Goal: Transaction & Acquisition: Purchase product/service

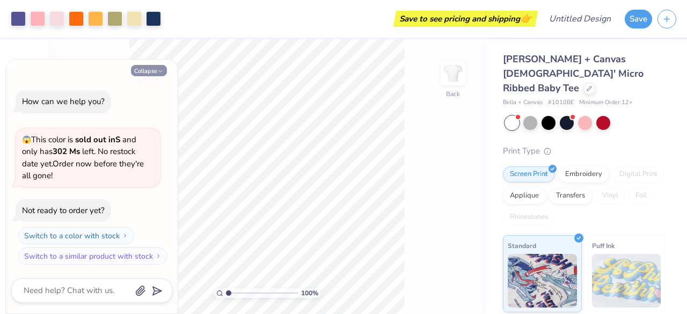
click at [162, 71] on icon "button" at bounding box center [160, 71] width 6 height 6
type textarea "x"
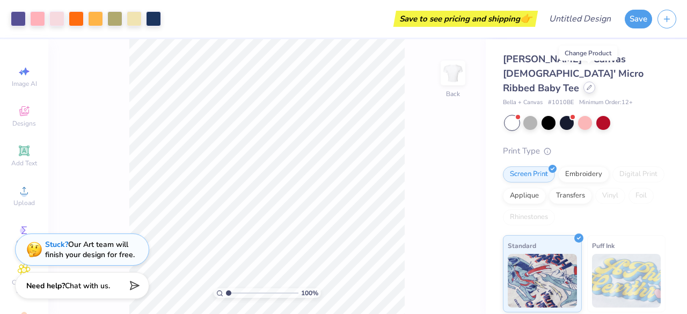
click at [587, 85] on icon at bounding box center [589, 87] width 5 height 5
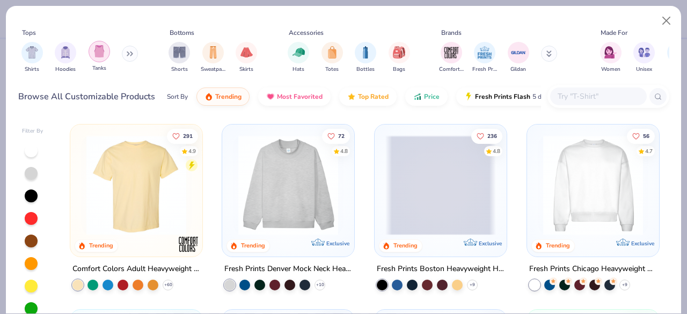
click at [101, 61] on div "filter for Tanks" at bounding box center [99, 51] width 21 height 21
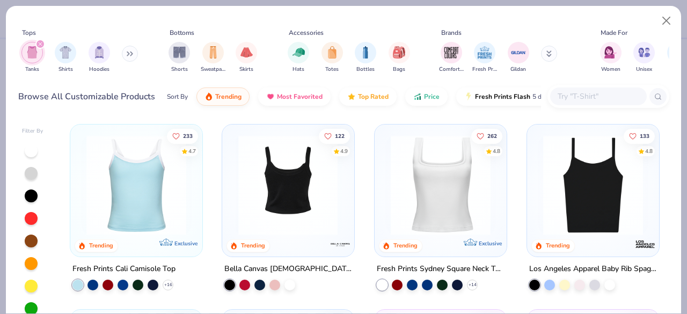
click at [246, 194] on img at bounding box center [288, 185] width 111 height 100
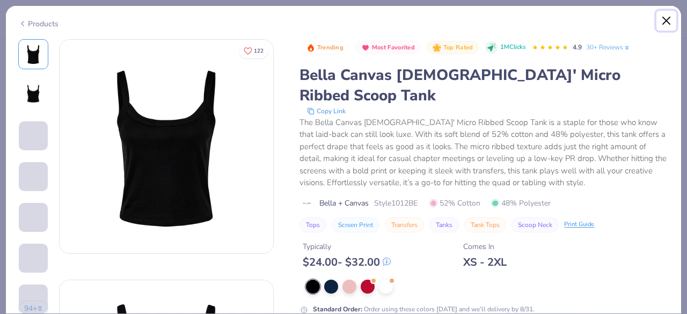
click at [668, 18] on button "Close" at bounding box center [666, 21] width 20 height 20
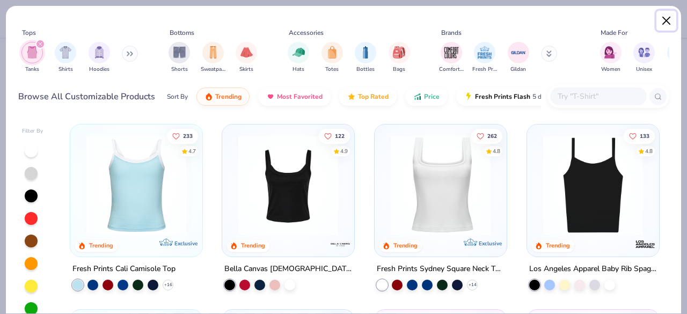
click at [668, 20] on button "Close" at bounding box center [666, 21] width 20 height 20
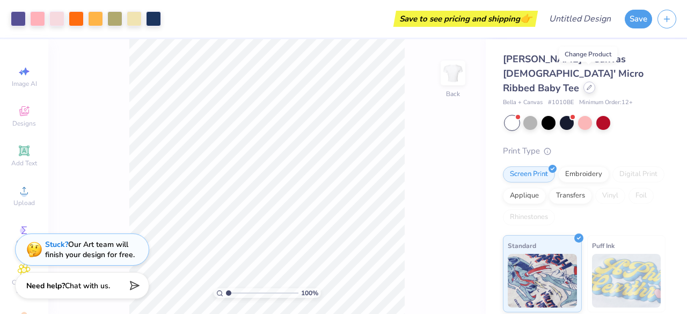
click at [588, 85] on icon at bounding box center [589, 87] width 5 height 5
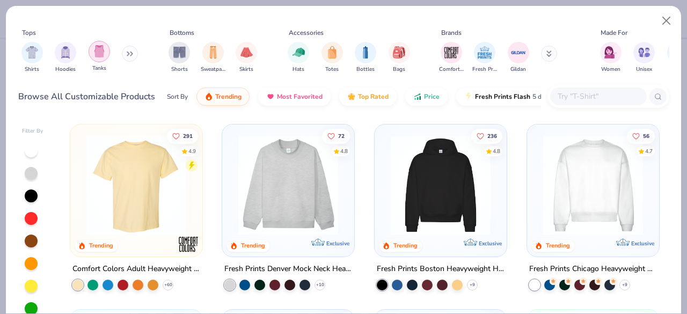
click at [96, 50] on img "filter for Tanks" at bounding box center [99, 51] width 12 height 12
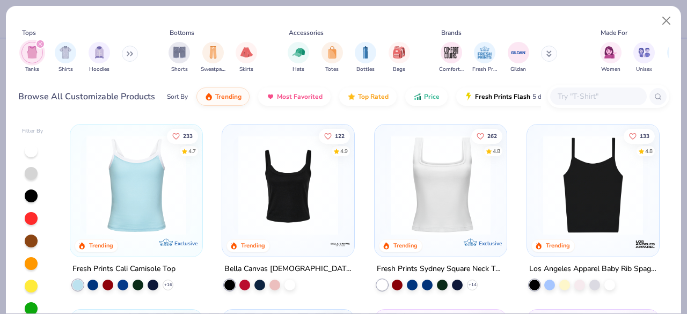
click at [443, 204] on img at bounding box center [440, 185] width 111 height 100
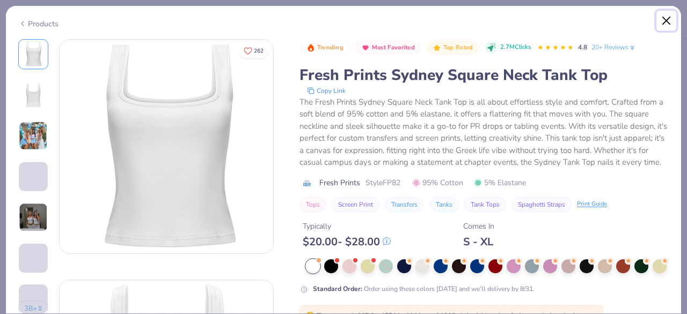
click at [669, 19] on button "Close" at bounding box center [666, 21] width 20 height 20
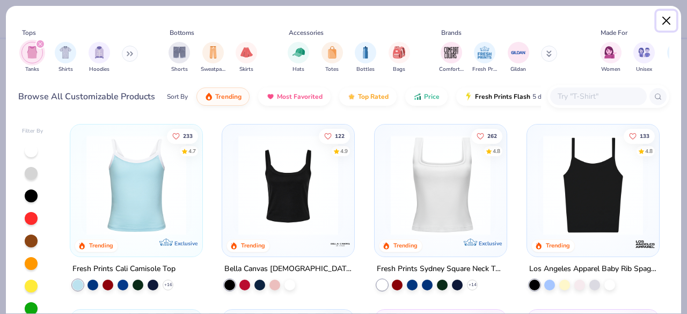
click at [669, 19] on button "Close" at bounding box center [666, 21] width 20 height 20
